Goal: Information Seeking & Learning: Find specific fact

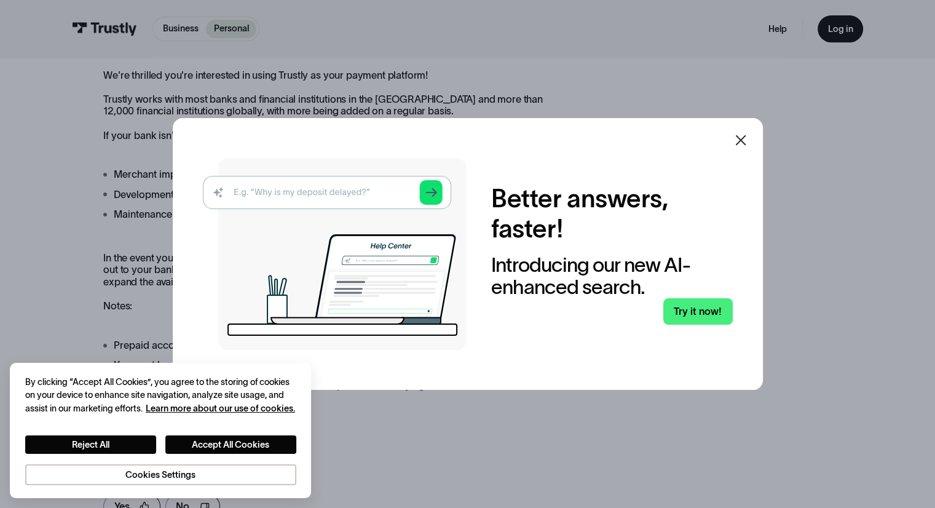
click at [745, 140] on icon at bounding box center [740, 140] width 10 height 10
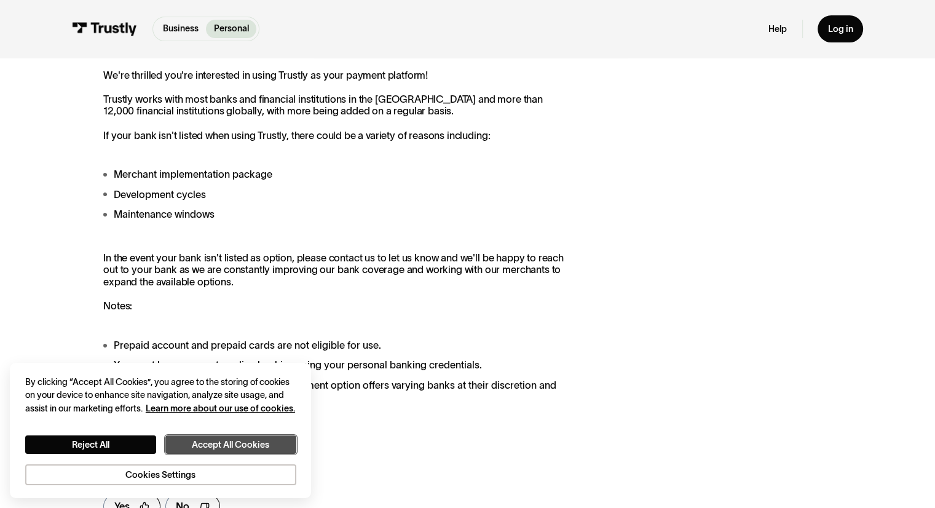
click at [226, 446] on button "Accept All Cookies" at bounding box center [230, 444] width 131 height 19
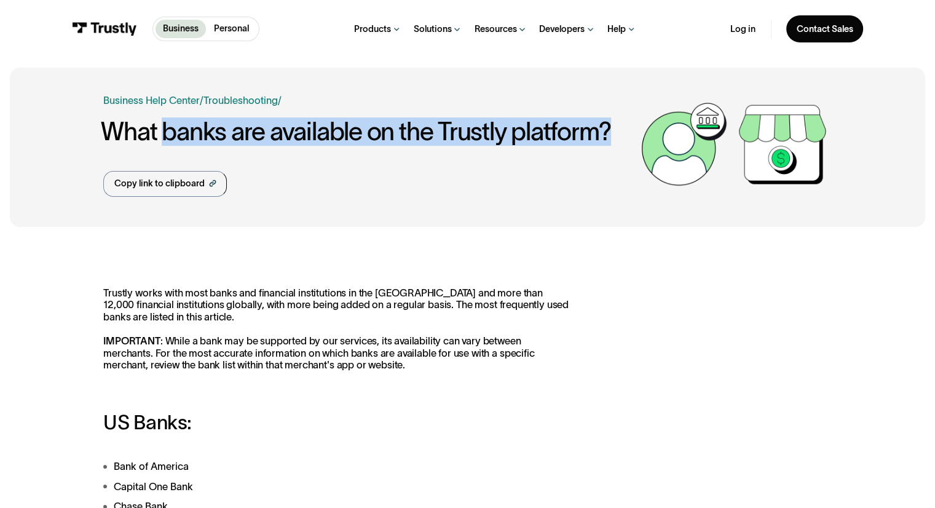
drag, startPoint x: 160, startPoint y: 126, endPoint x: 611, endPoint y: 138, distance: 451.2
click at [611, 138] on h1 "What banks are available on the Trustly platform?" at bounding box center [367, 132] width 533 height 28
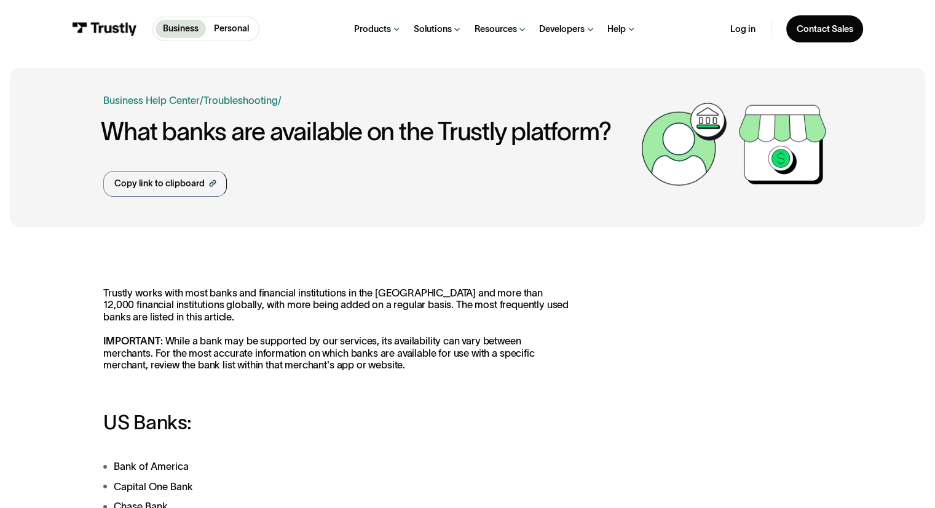
click at [351, 307] on p "Trustly works with most banks and financial institutions in the [GEOGRAPHIC_DAT…" at bounding box center [337, 329] width 468 height 84
drag, startPoint x: 103, startPoint y: 291, endPoint x: 405, endPoint y: 375, distance: 313.2
